Goal: Transaction & Acquisition: Book appointment/travel/reservation

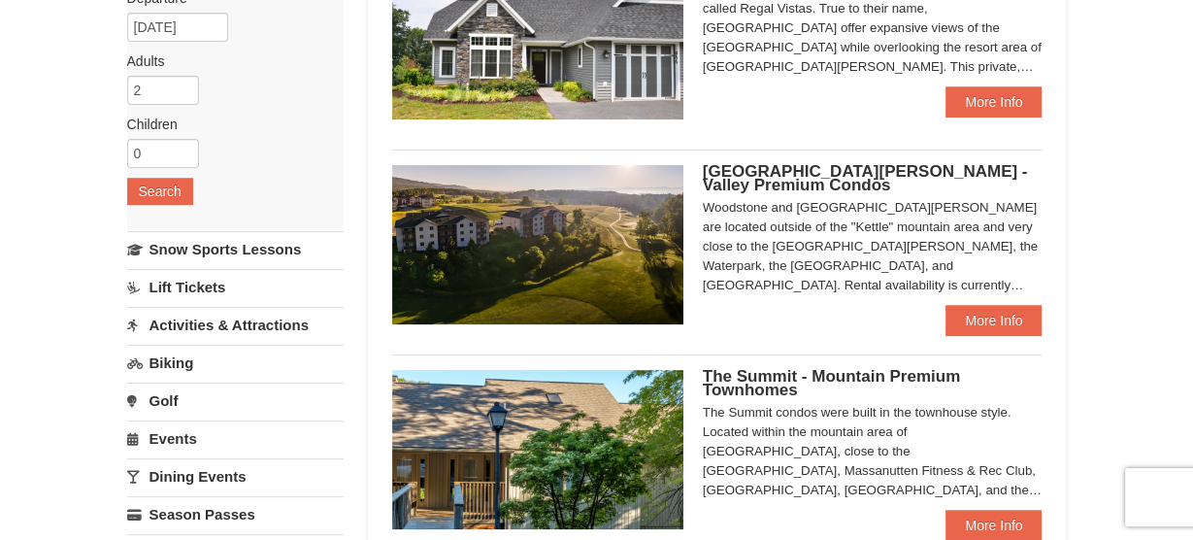
scroll to position [254, 0]
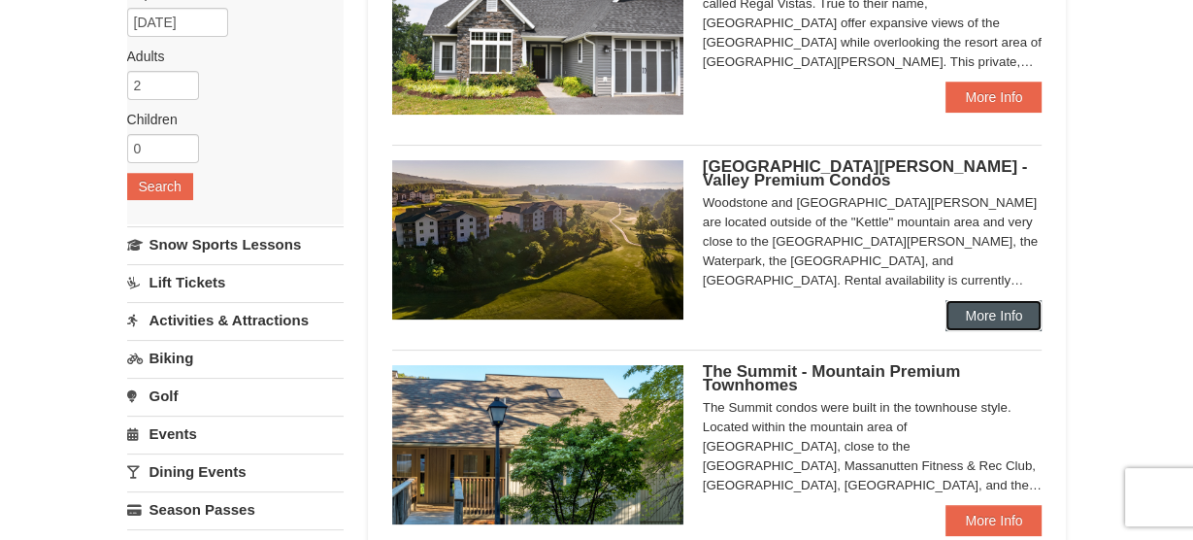
click at [968, 324] on link "More Info" at bounding box center [994, 315] width 96 height 31
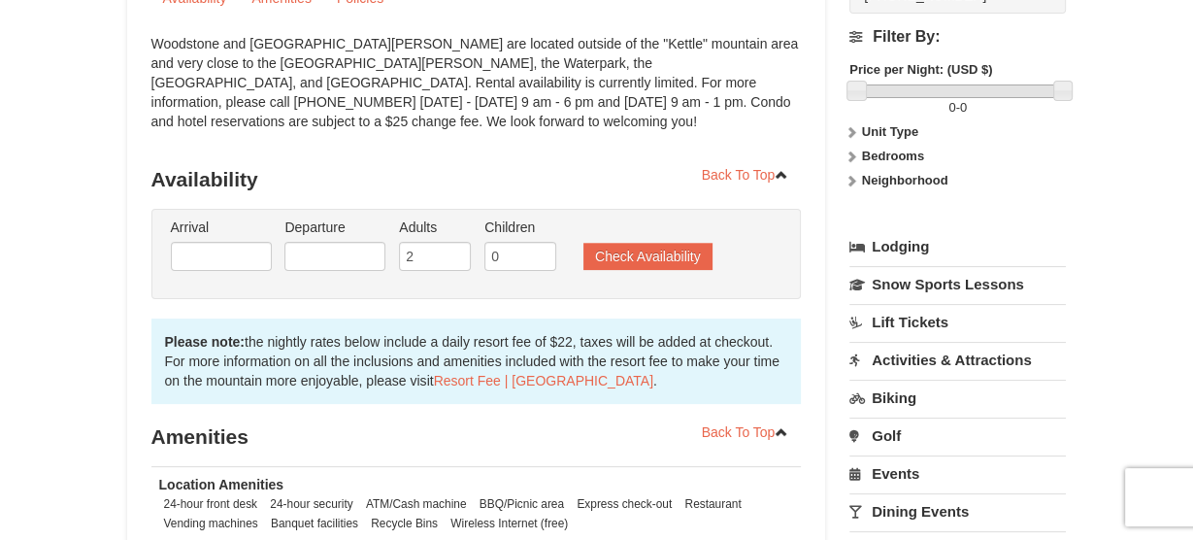
scroll to position [245, 0]
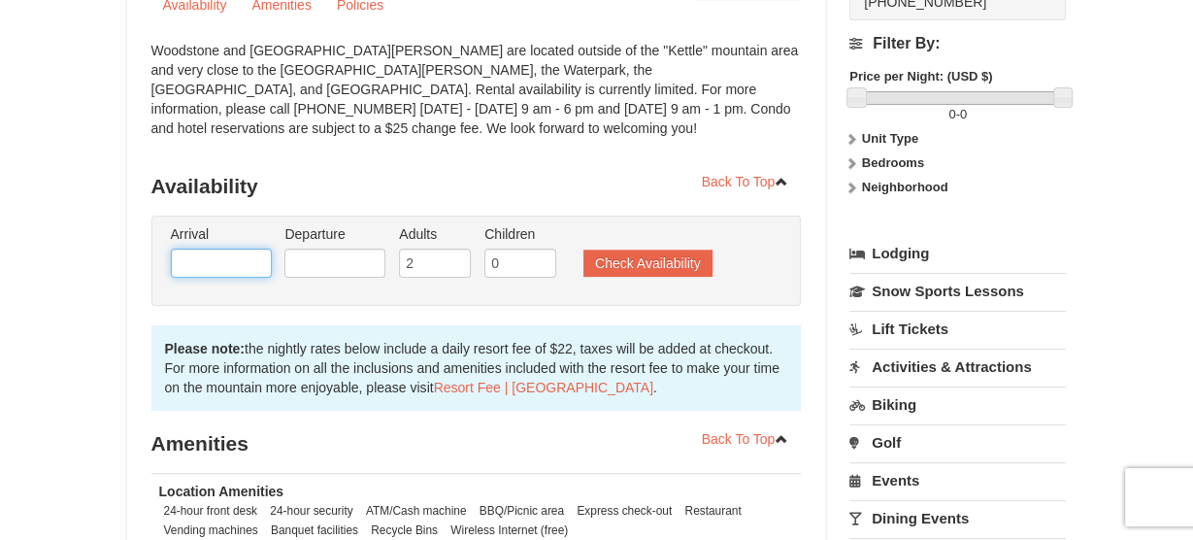
click at [264, 256] on input "text" at bounding box center [221, 263] width 101 height 29
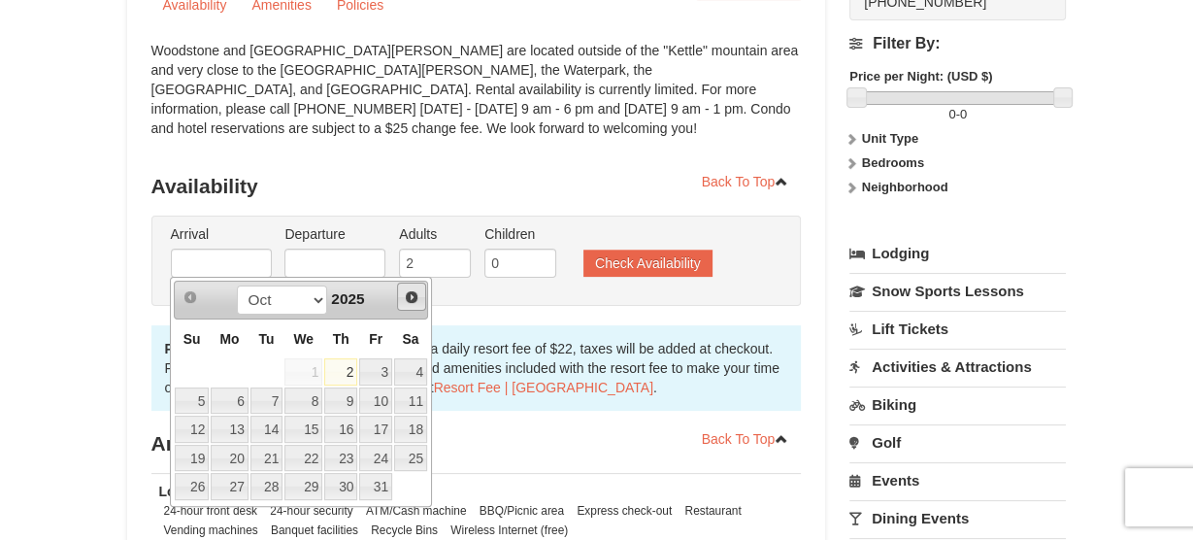
click at [404, 291] on span "Next" at bounding box center [412, 297] width 16 height 16
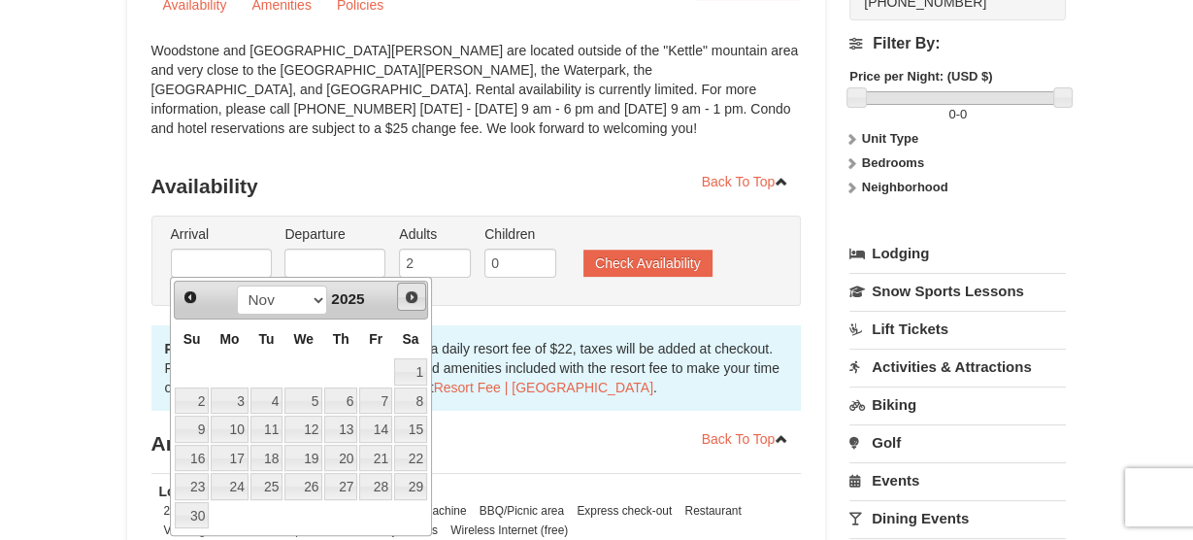
click at [404, 291] on span "Next" at bounding box center [412, 297] width 16 height 16
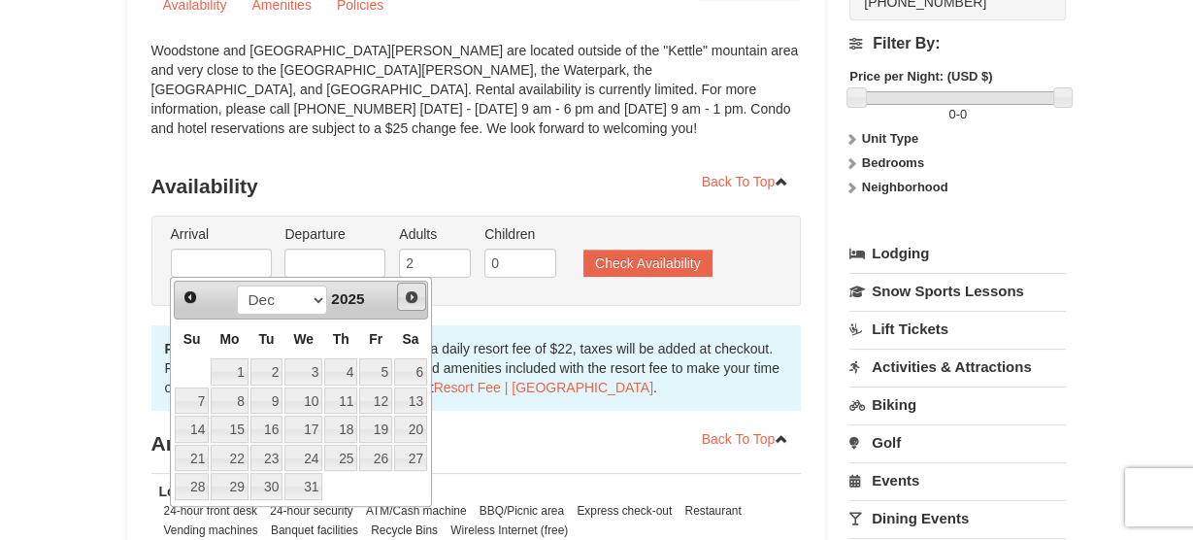
click at [404, 291] on span "Next" at bounding box center [412, 297] width 16 height 16
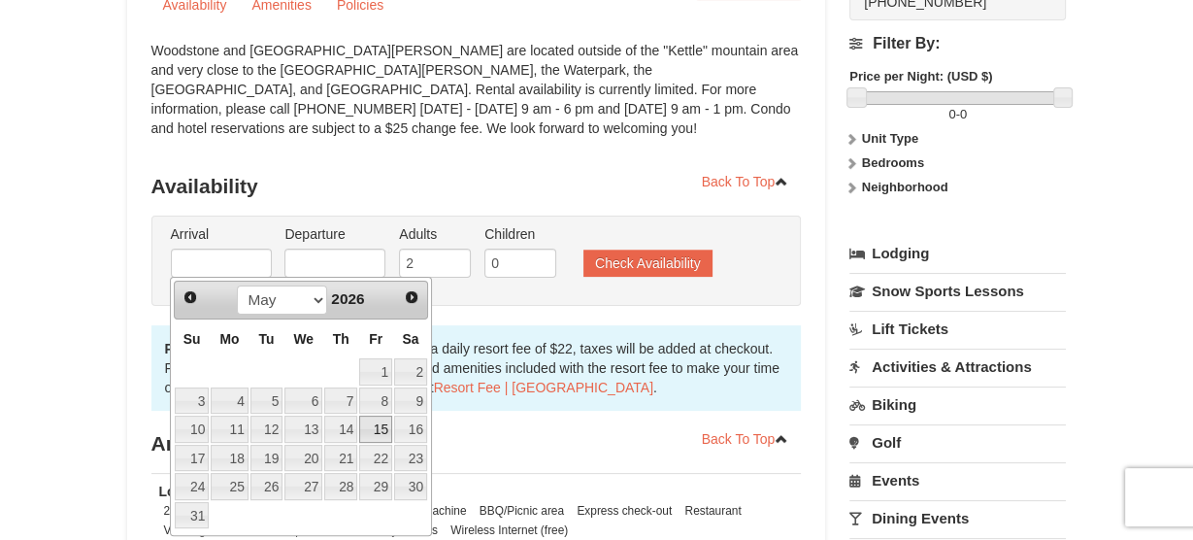
click at [384, 428] on link "15" at bounding box center [375, 429] width 33 height 27
type input "[DATE]"
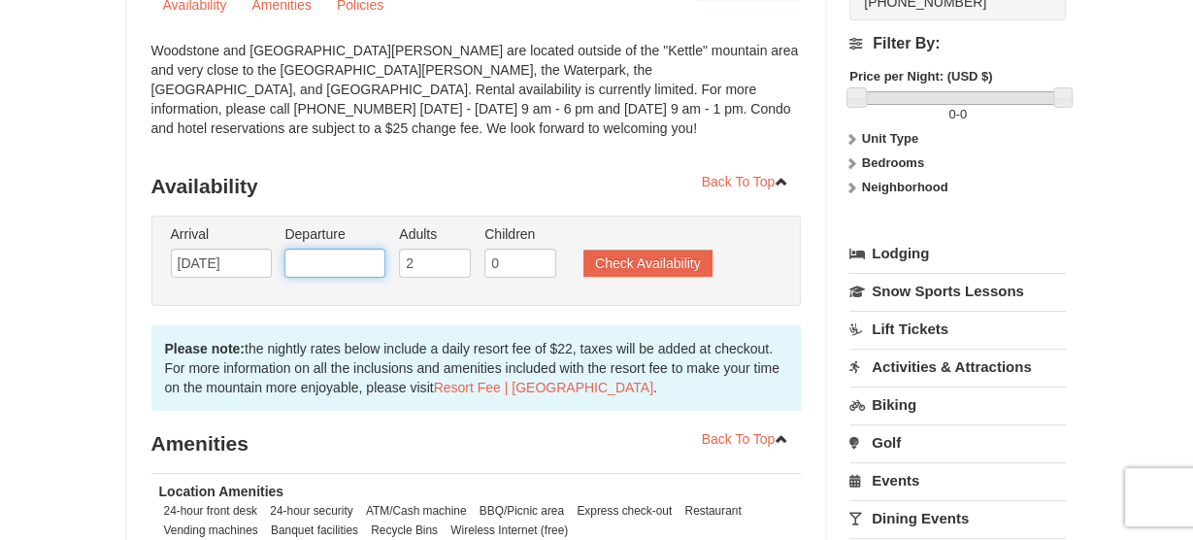
click at [350, 269] on input "text" at bounding box center [335, 263] width 101 height 29
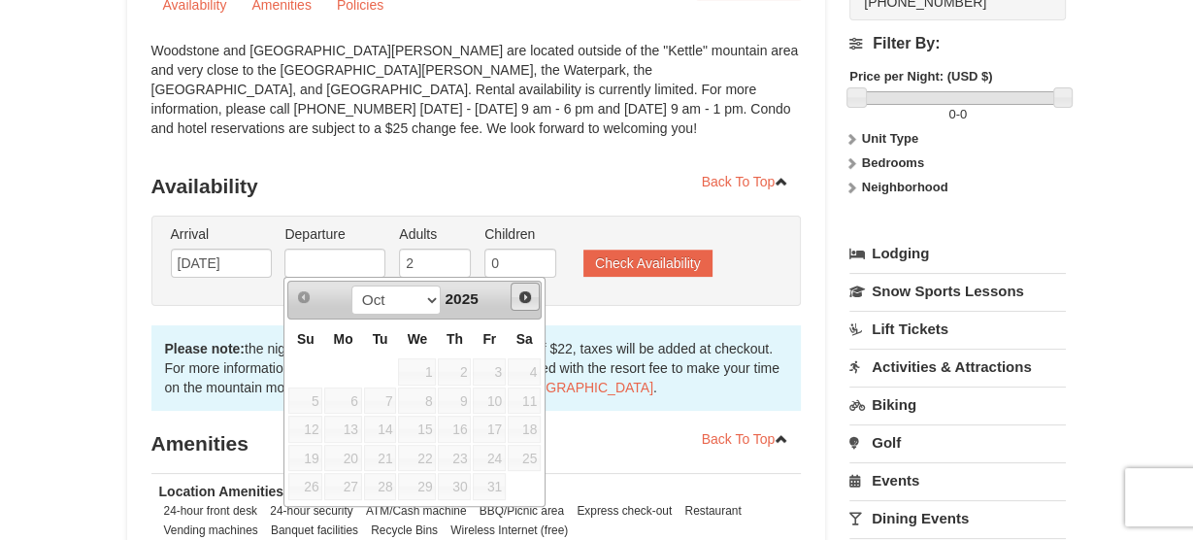
click at [524, 301] on span "Next" at bounding box center [526, 297] width 16 height 16
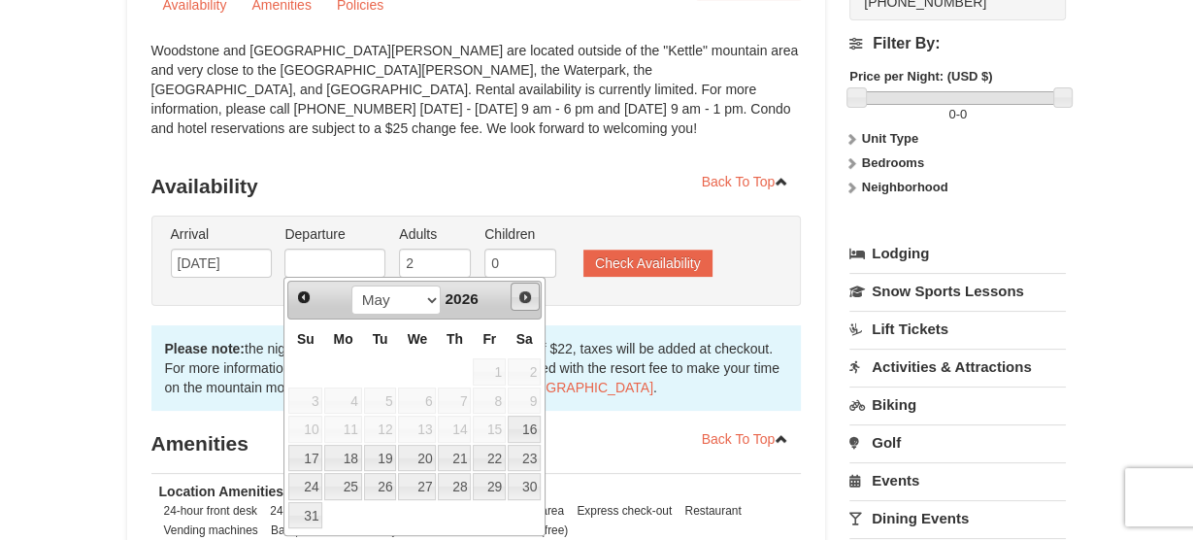
click at [524, 301] on span "Next" at bounding box center [526, 297] width 16 height 16
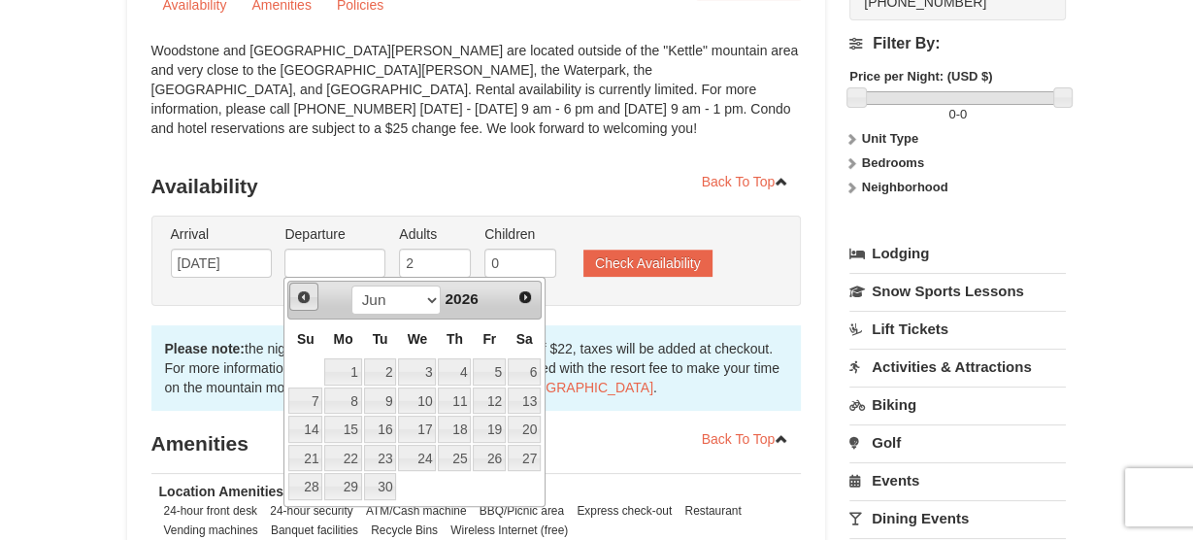
click at [308, 296] on span "Prev" at bounding box center [304, 297] width 16 height 16
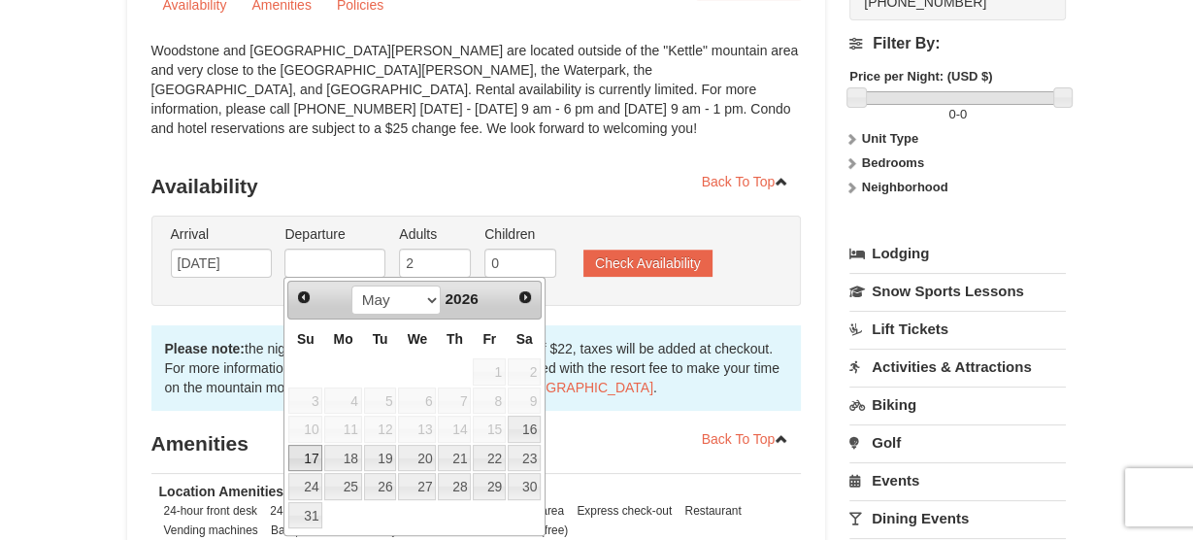
click at [312, 450] on link "17" at bounding box center [305, 458] width 34 height 27
type input "05/17/2026"
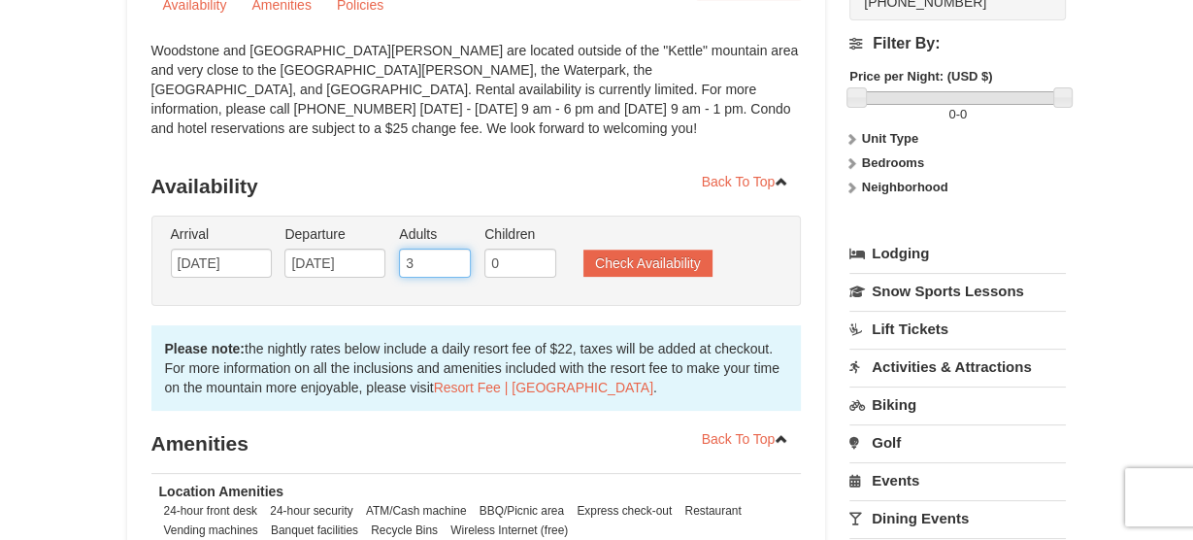
click at [455, 256] on input "3" at bounding box center [435, 263] width 72 height 29
click at [455, 256] on input "4" at bounding box center [435, 263] width 72 height 29
click at [455, 256] on input "5" at bounding box center [435, 263] width 72 height 29
click at [455, 256] on input "6" at bounding box center [435, 263] width 72 height 29
click at [455, 256] on input "7" at bounding box center [435, 263] width 72 height 29
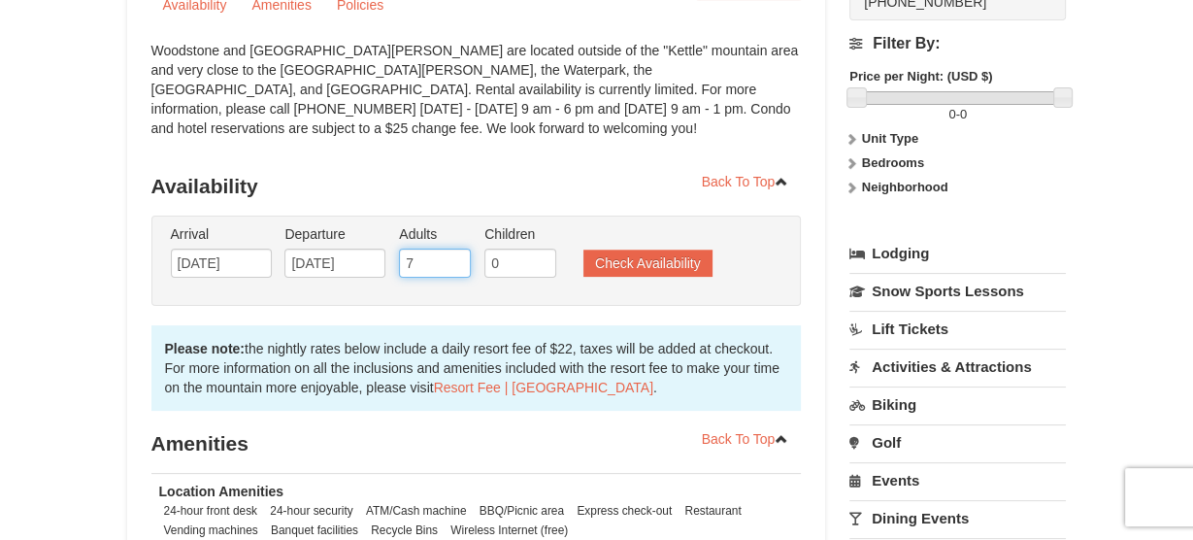
type input "8"
click at [455, 256] on input "8" at bounding box center [435, 263] width 72 height 29
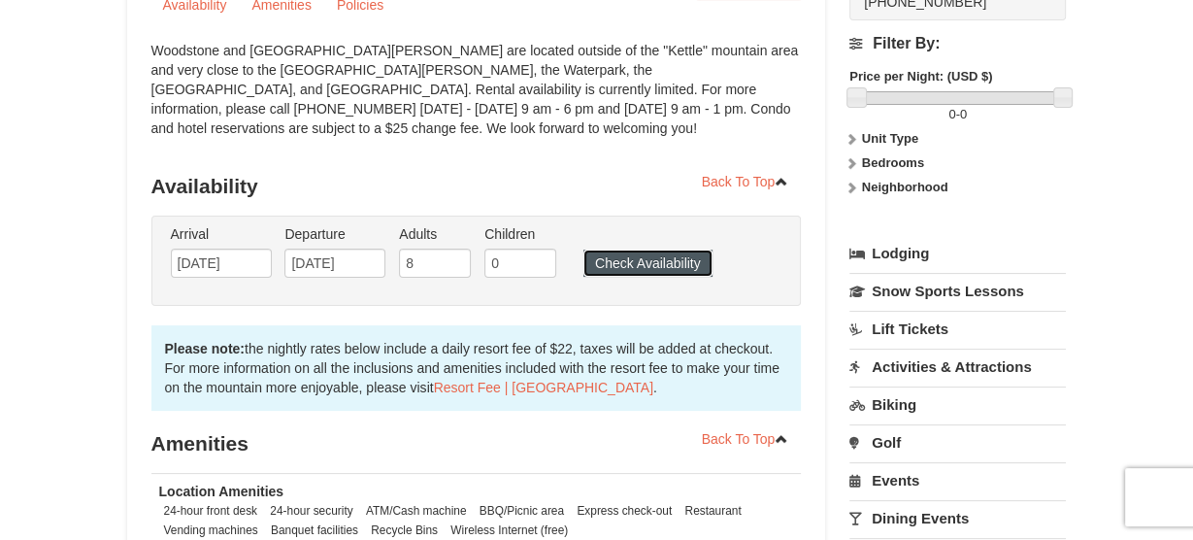
click at [622, 265] on button "Check Availability" at bounding box center [648, 263] width 129 height 27
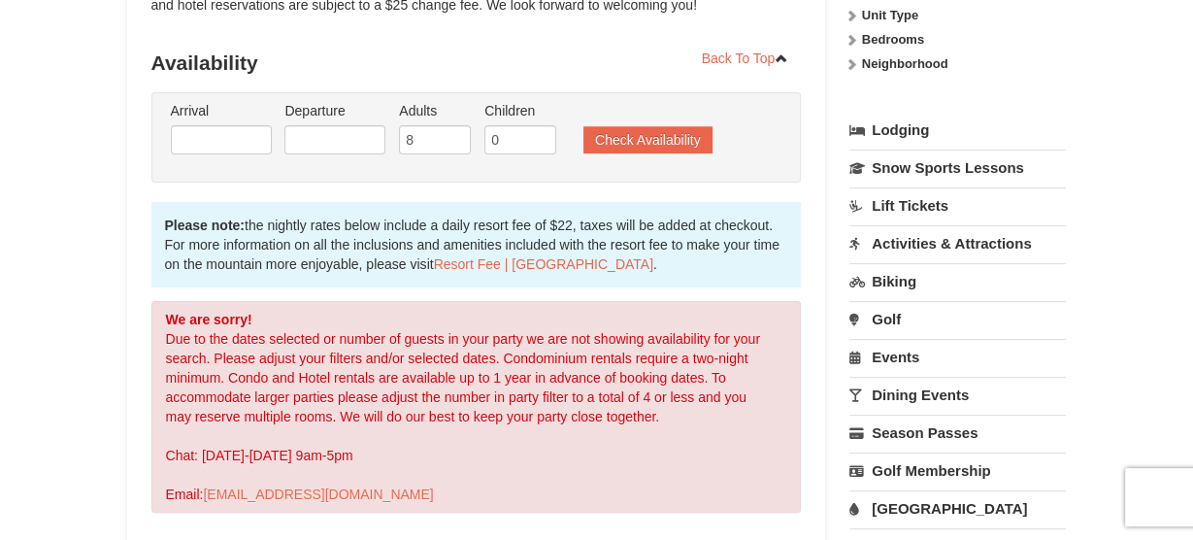
scroll to position [348, 0]
click at [455, 142] on input "7" at bounding box center [435, 140] width 72 height 29
click at [455, 142] on input "6" at bounding box center [435, 140] width 72 height 29
click at [455, 142] on input "5" at bounding box center [435, 140] width 72 height 29
type input "4"
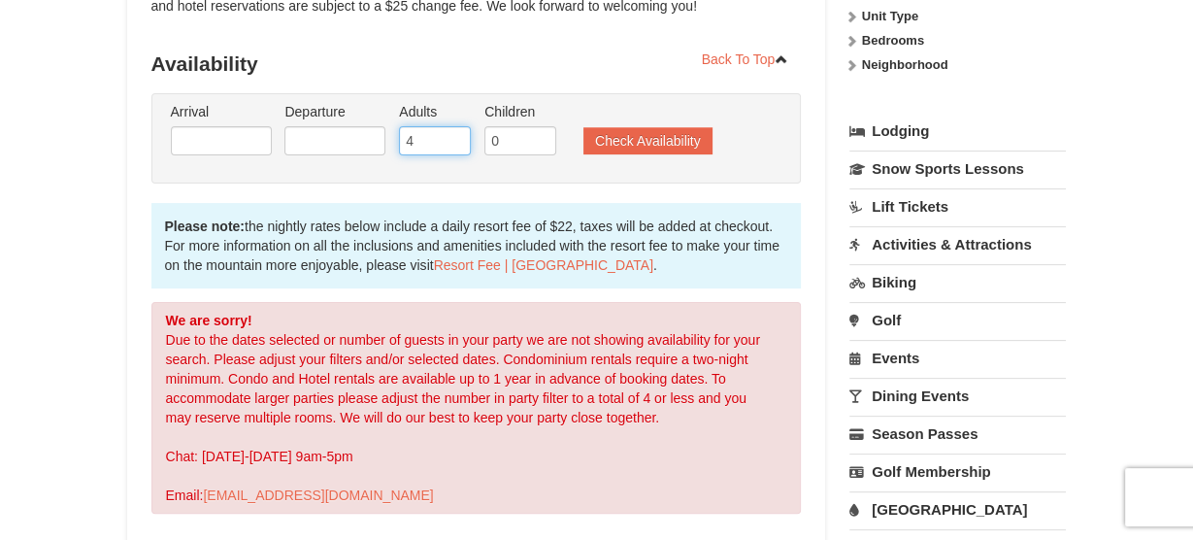
click at [455, 142] on input "4" at bounding box center [435, 140] width 72 height 29
click at [221, 153] on li "Arrival Please format dates MM/DD/YYYY Please format dates MM/DD/YYYY" at bounding box center [221, 133] width 111 height 63
click at [222, 144] on input "text" at bounding box center [221, 140] width 101 height 29
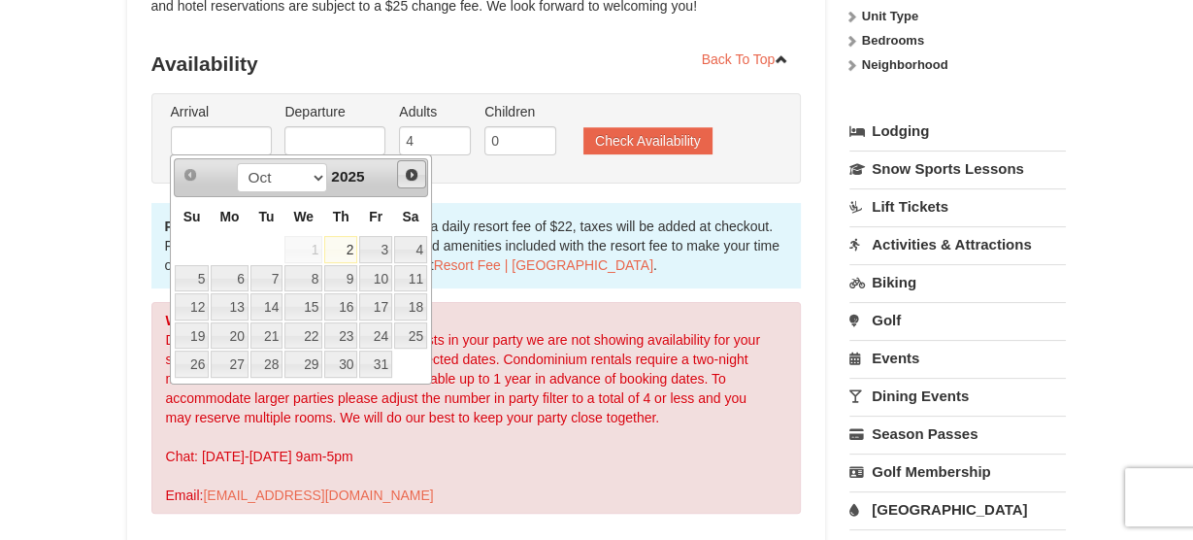
click at [407, 172] on span "Next" at bounding box center [412, 175] width 16 height 16
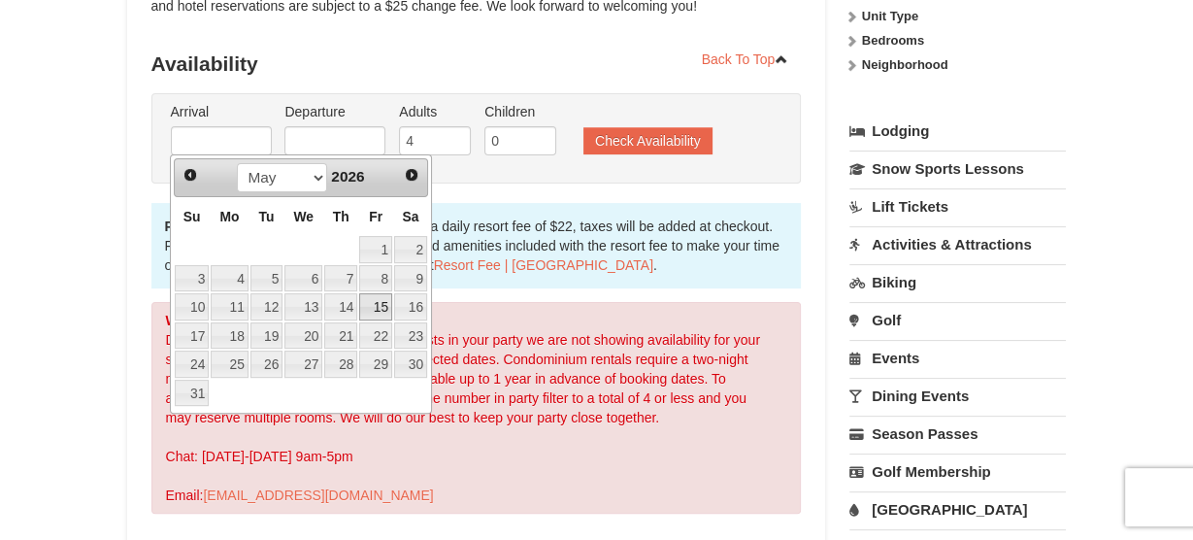
click at [377, 307] on link "15" at bounding box center [375, 306] width 33 height 27
type input "05/15/2026"
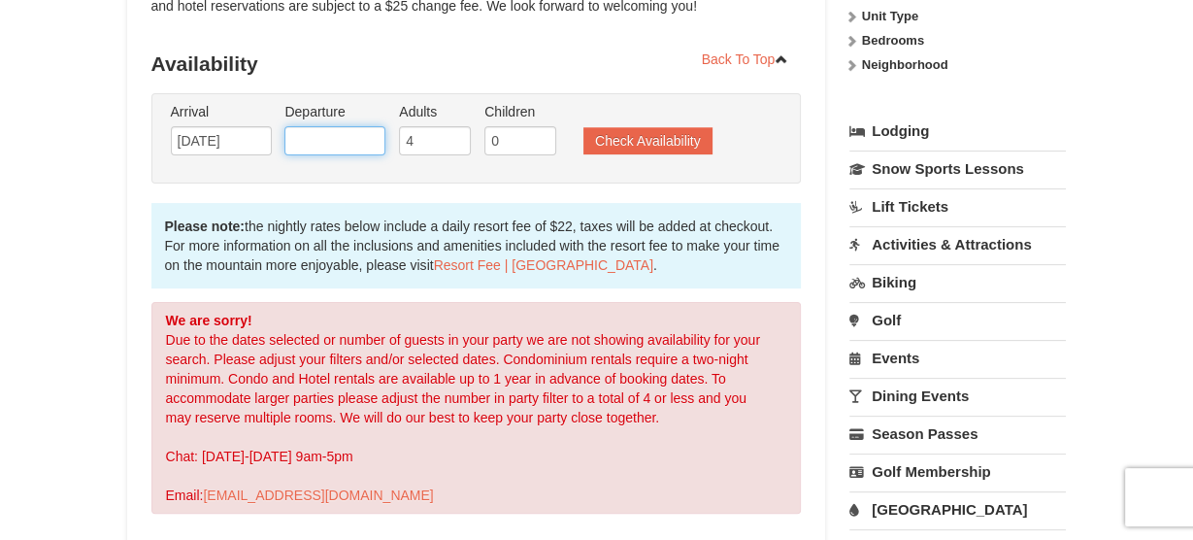
click at [318, 142] on input "text" at bounding box center [335, 140] width 101 height 29
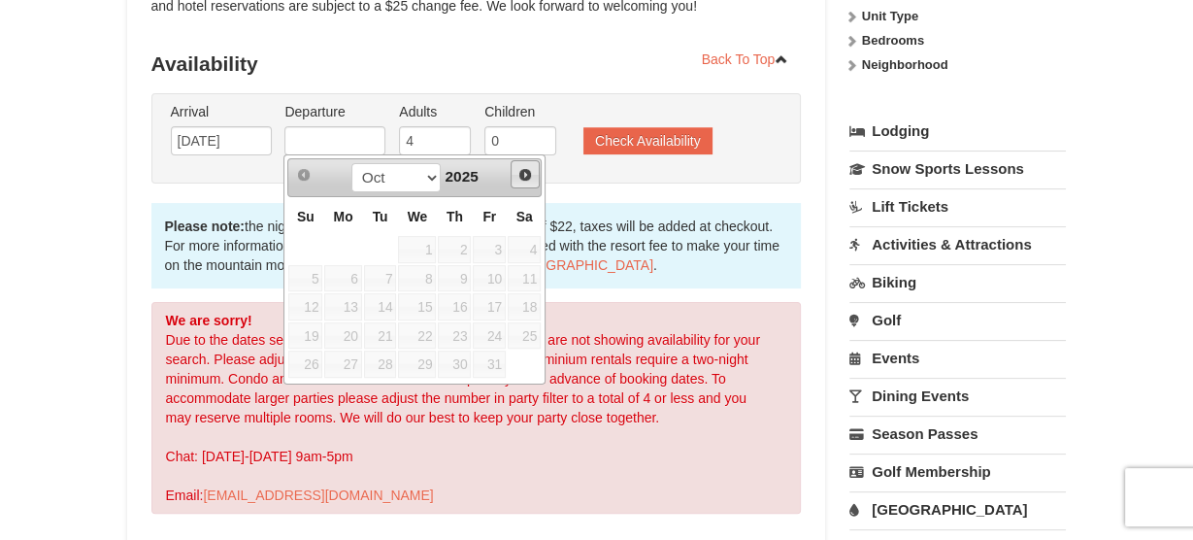
click at [526, 171] on span "Next" at bounding box center [526, 175] width 16 height 16
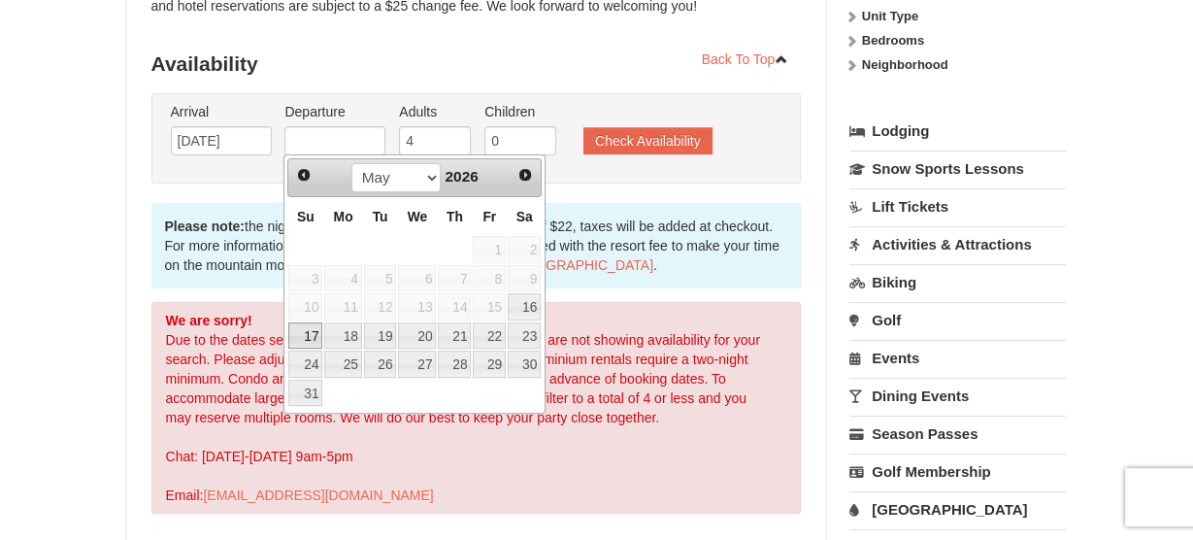
click at [302, 335] on link "17" at bounding box center [305, 335] width 34 height 27
type input "[DATE]"
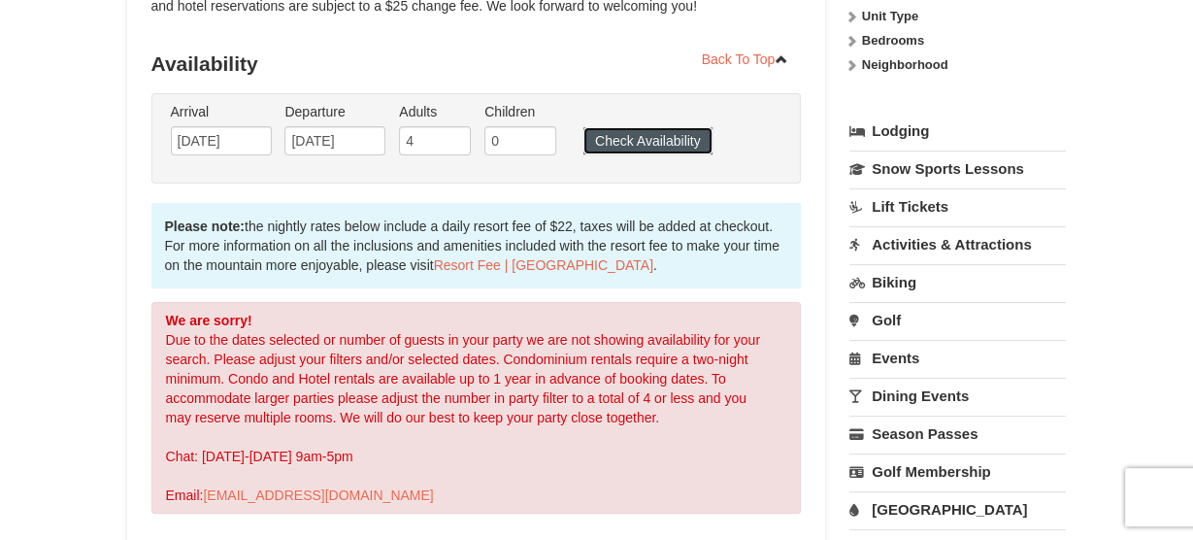
click at [622, 144] on button "Check Availability" at bounding box center [648, 140] width 129 height 27
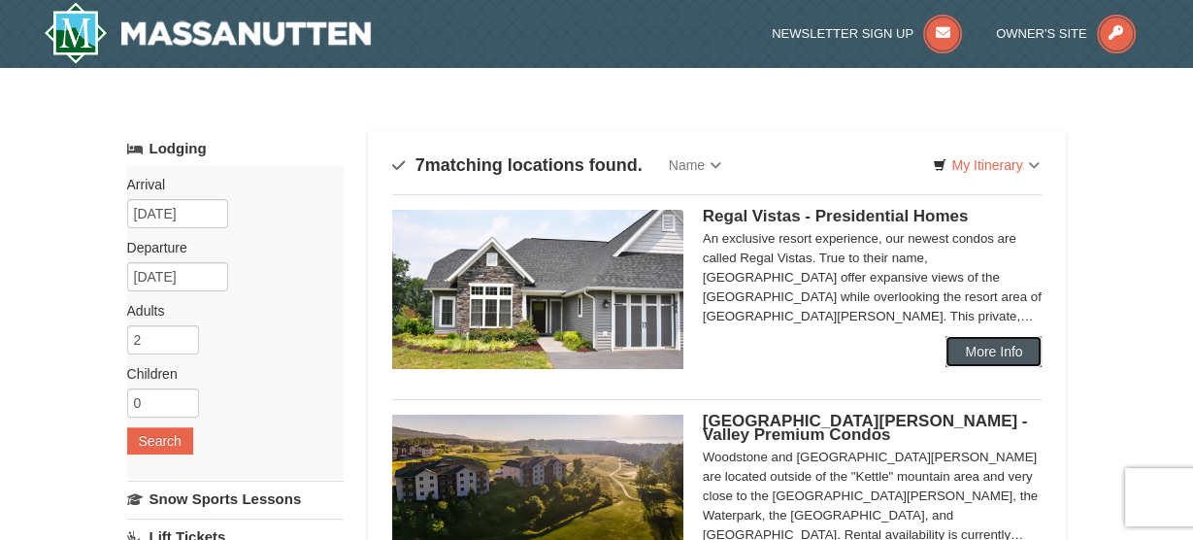
click at [1007, 357] on link "More Info" at bounding box center [994, 351] width 96 height 31
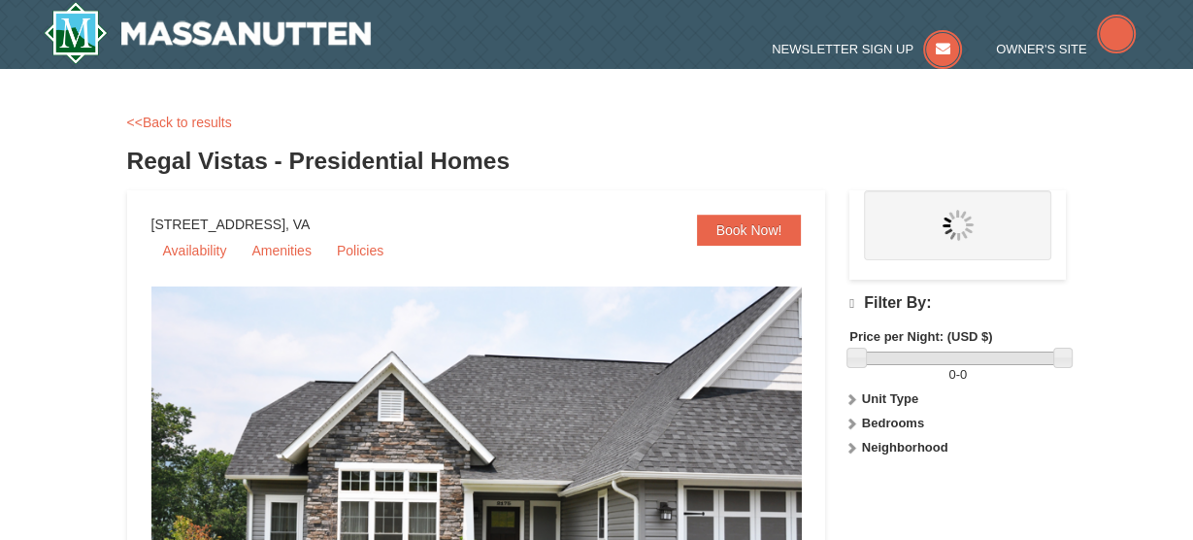
type input "8"
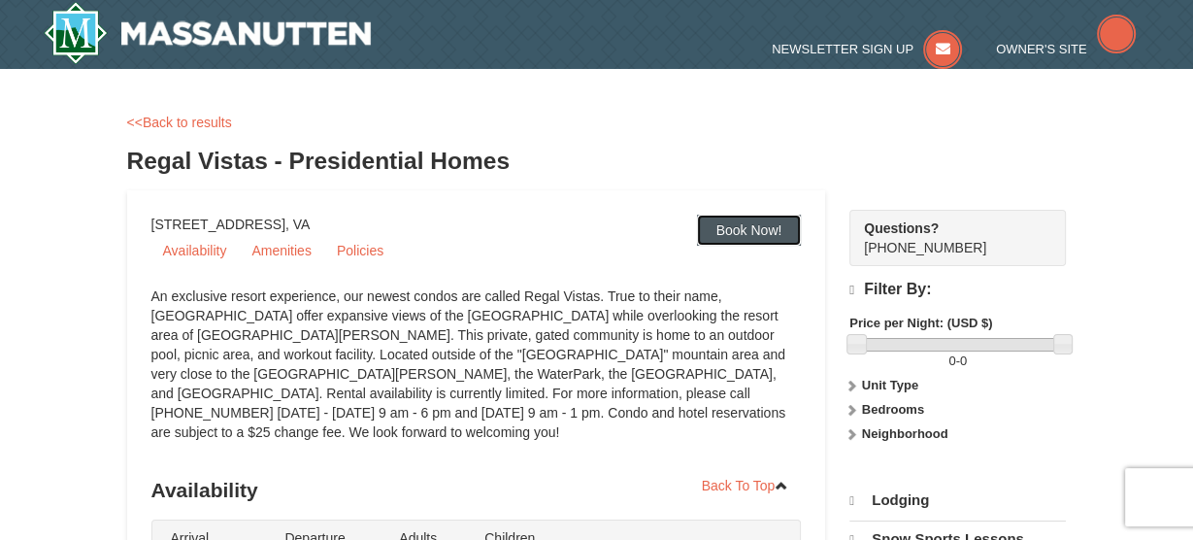
click at [785, 236] on link "Book Now!" at bounding box center [749, 230] width 105 height 31
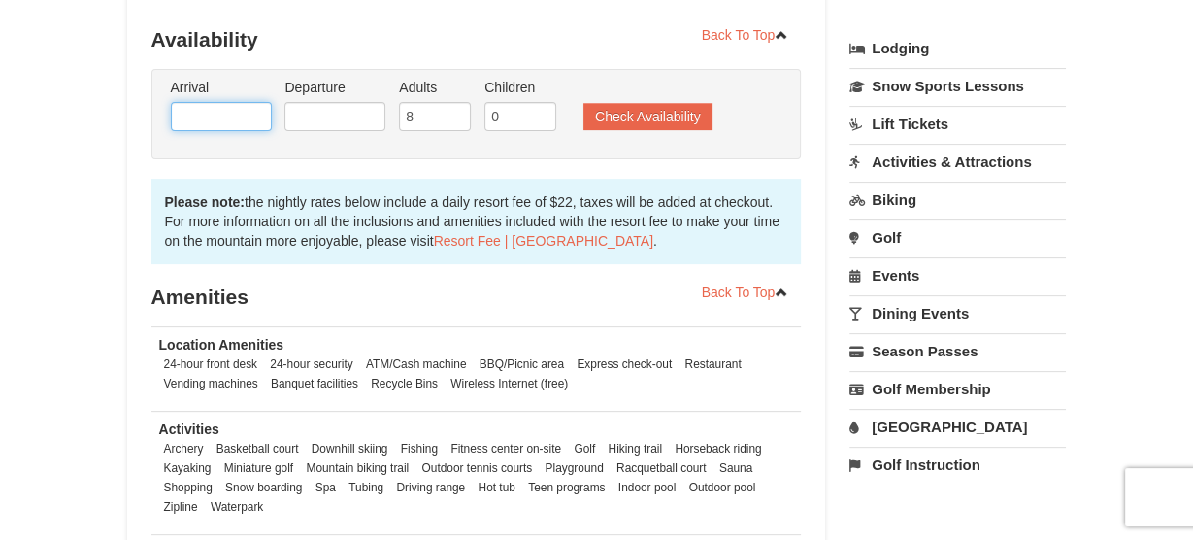
click at [252, 102] on input "text" at bounding box center [221, 116] width 101 height 29
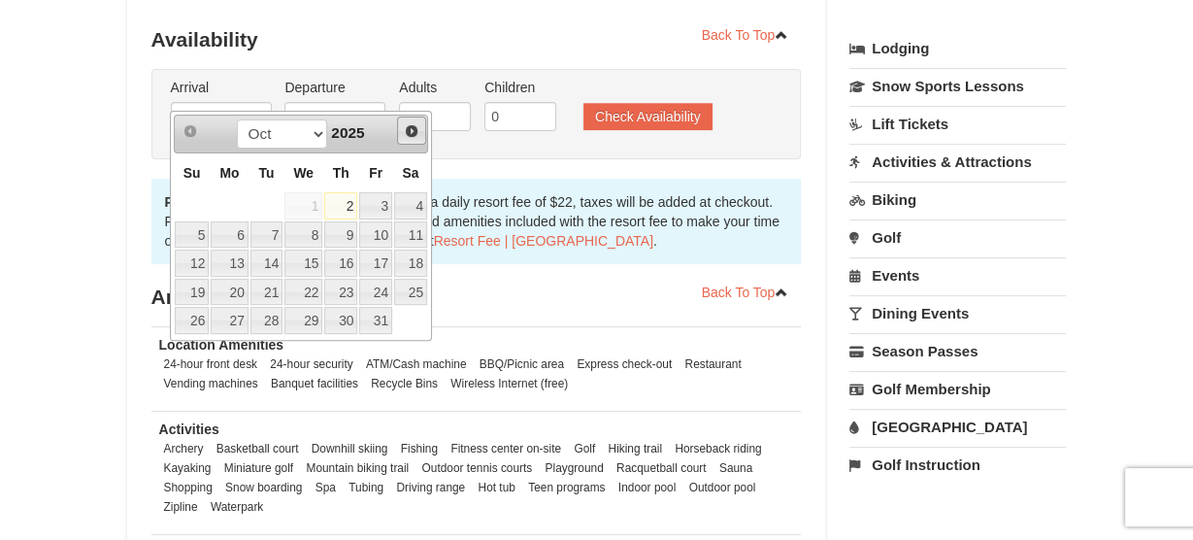
click at [409, 124] on span "Next" at bounding box center [412, 131] width 16 height 16
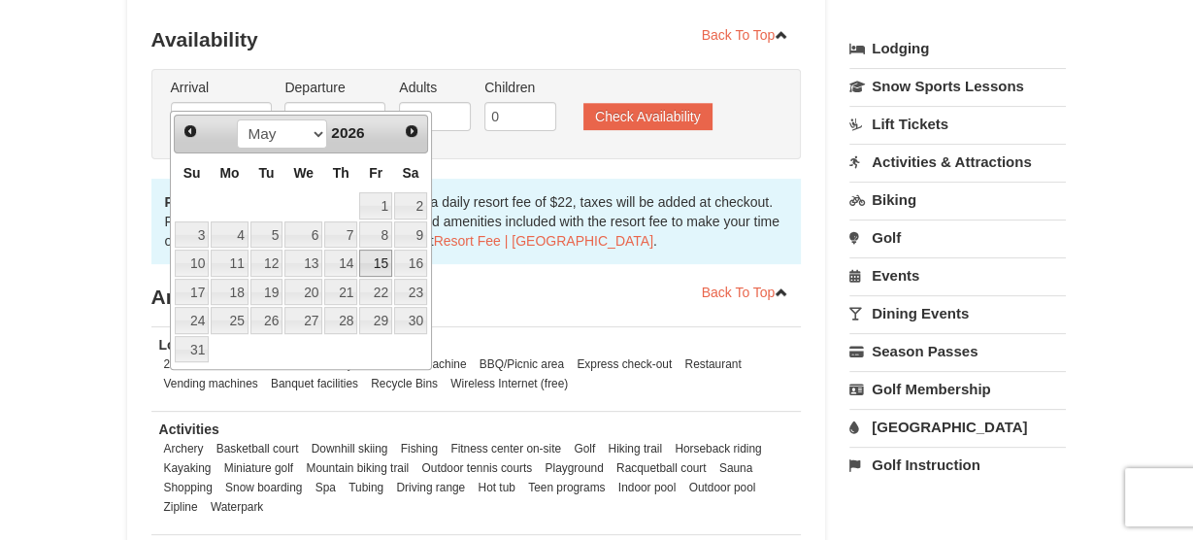
click at [386, 253] on link "15" at bounding box center [375, 263] width 33 height 27
type input "[DATE]"
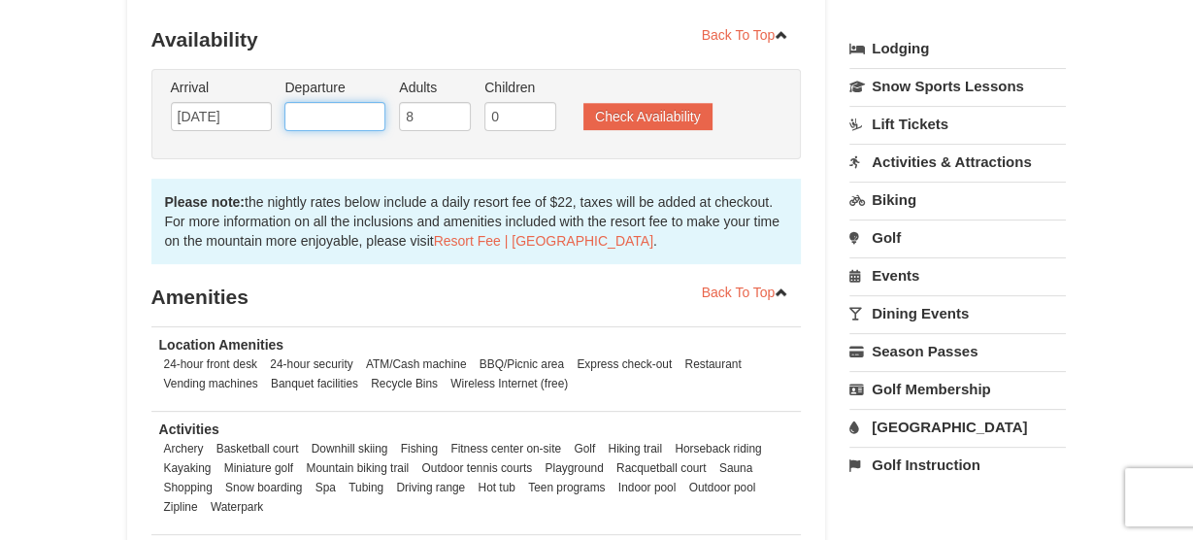
click at [362, 102] on input "text" at bounding box center [335, 116] width 101 height 29
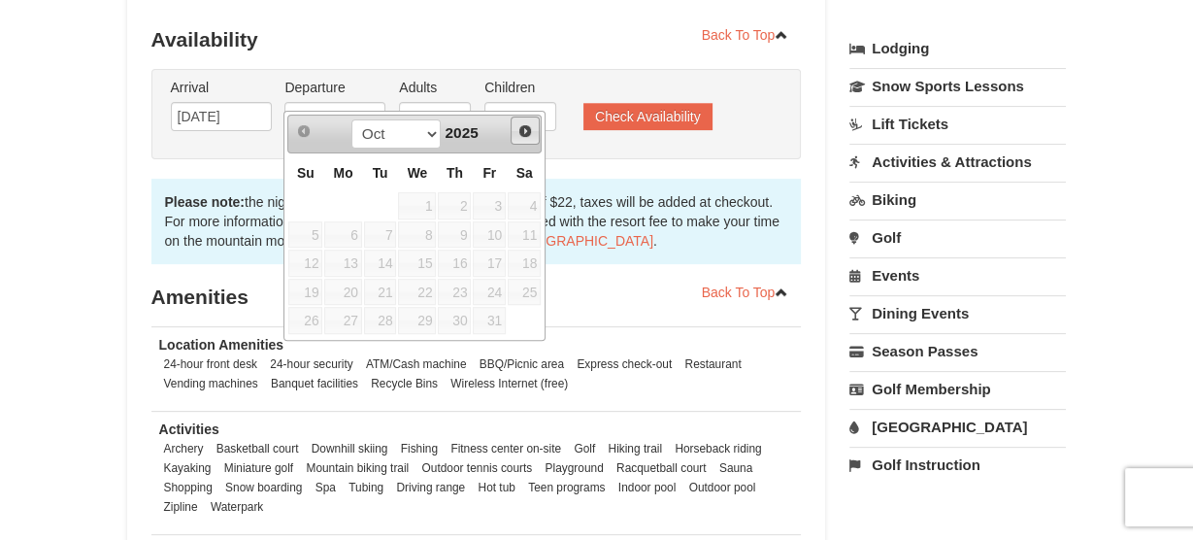
click at [528, 134] on span "Next" at bounding box center [526, 131] width 16 height 16
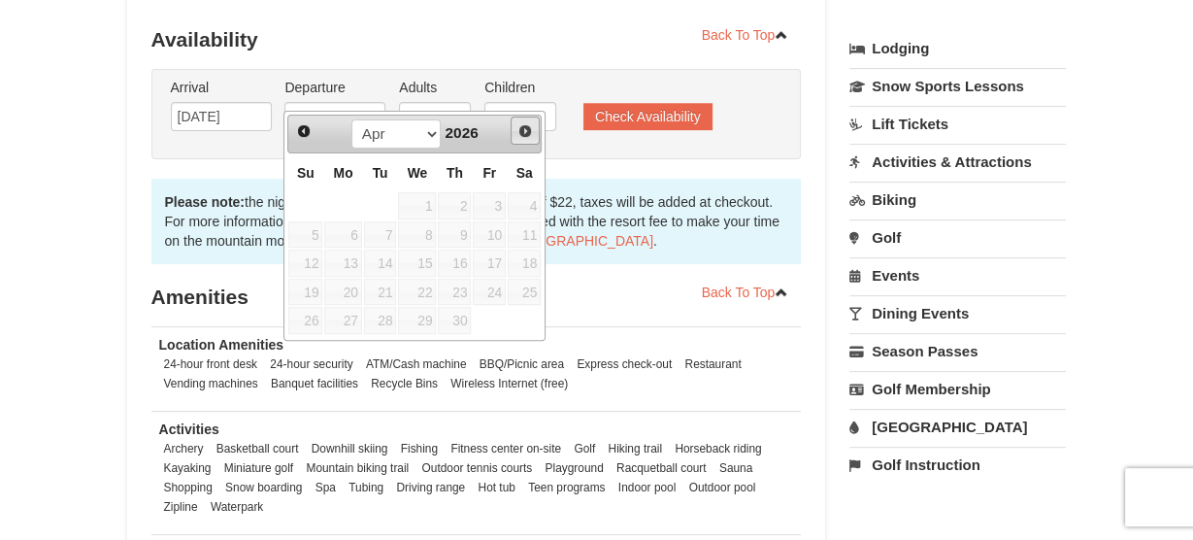
click at [528, 134] on span "Next" at bounding box center [526, 131] width 16 height 16
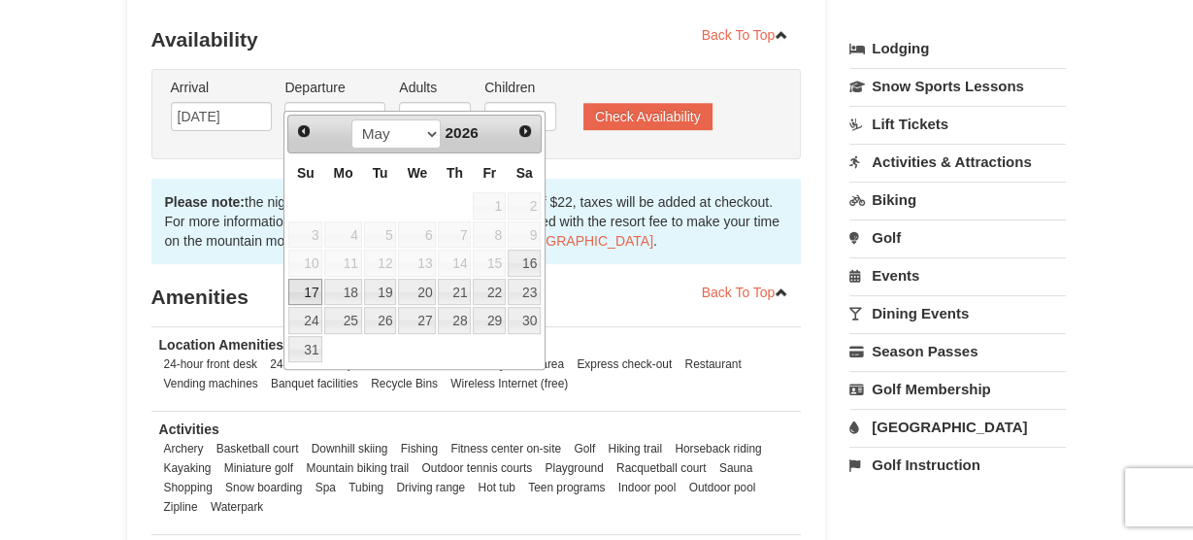
click at [317, 288] on link "17" at bounding box center [305, 292] width 34 height 27
type input "[DATE]"
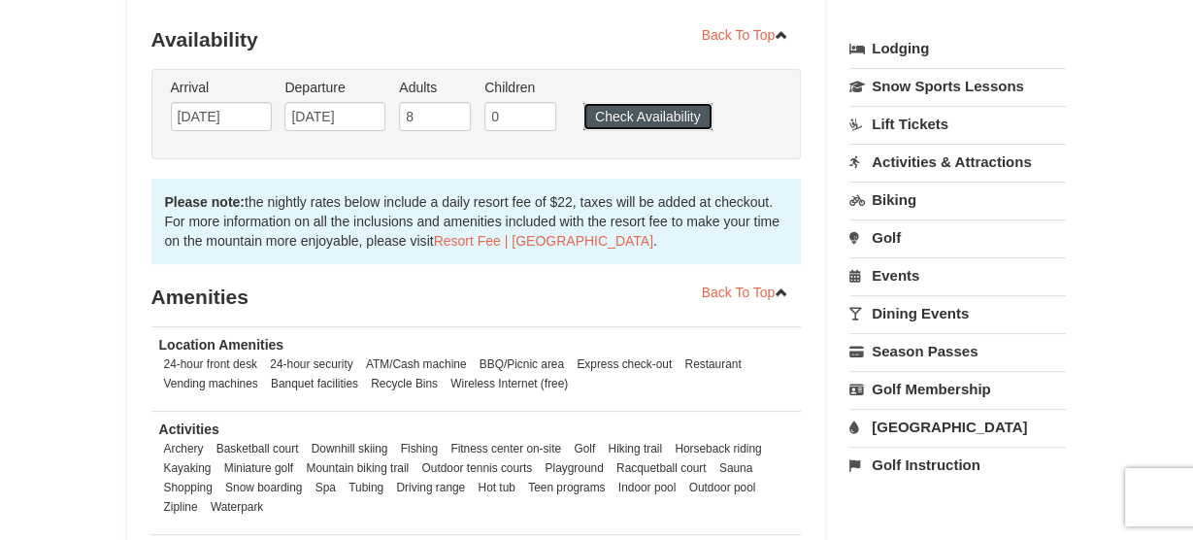
click at [632, 103] on button "Check Availability" at bounding box center [648, 116] width 129 height 27
